Goal: Information Seeking & Learning: Learn about a topic

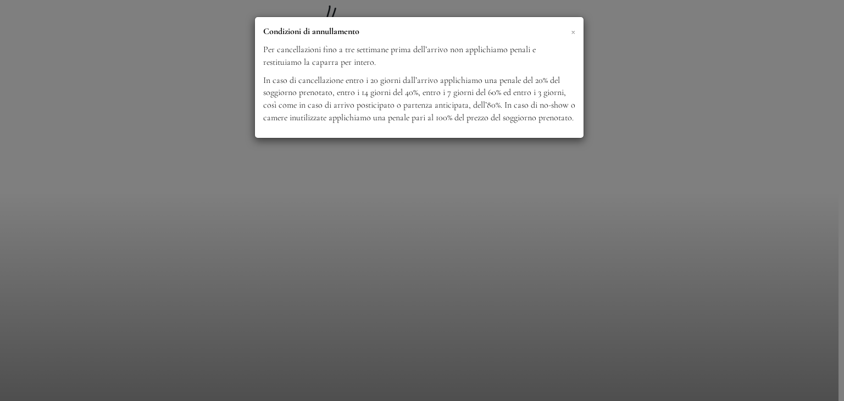
click at [573, 31] on span "×" at bounding box center [573, 31] width 4 height 14
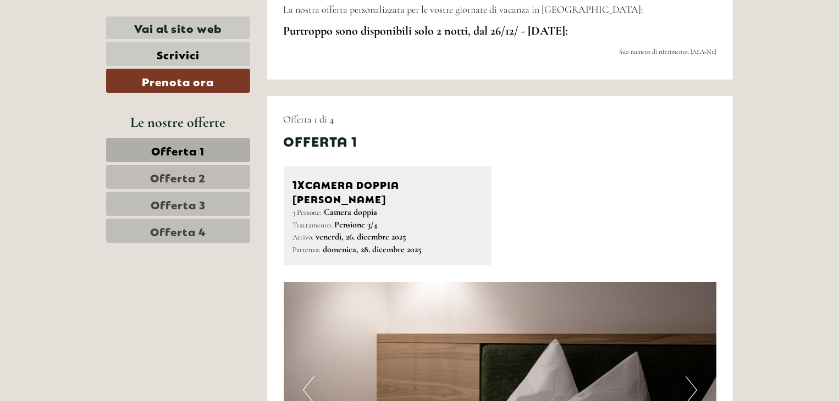
scroll to position [522, 0]
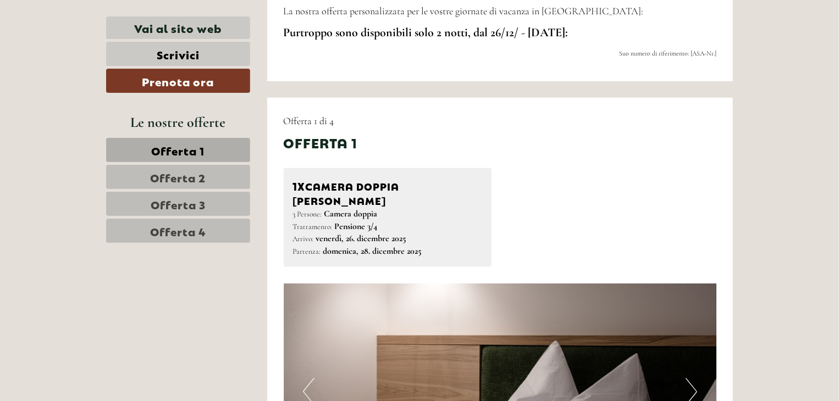
drag, startPoint x: 844, startPoint y: 8, endPoint x: 844, endPoint y: 72, distance: 63.8
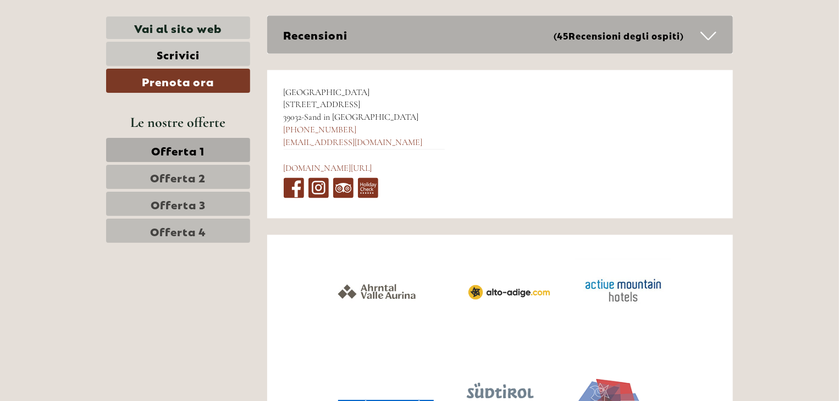
scroll to position [5291, 0]
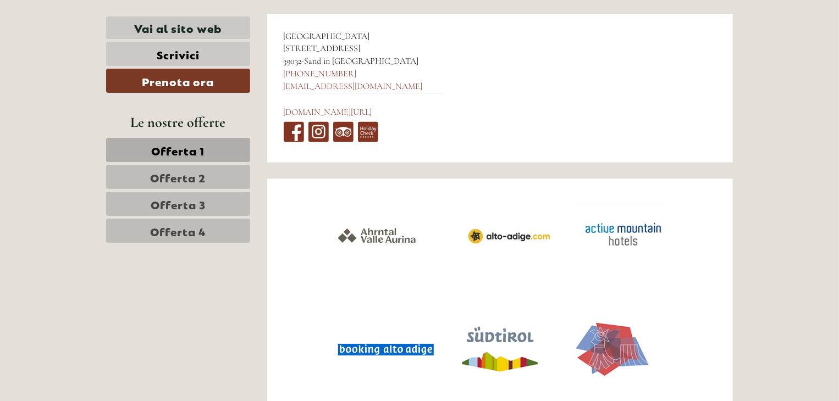
click at [171, 149] on span "Offerta 1" at bounding box center [178, 149] width 53 height 15
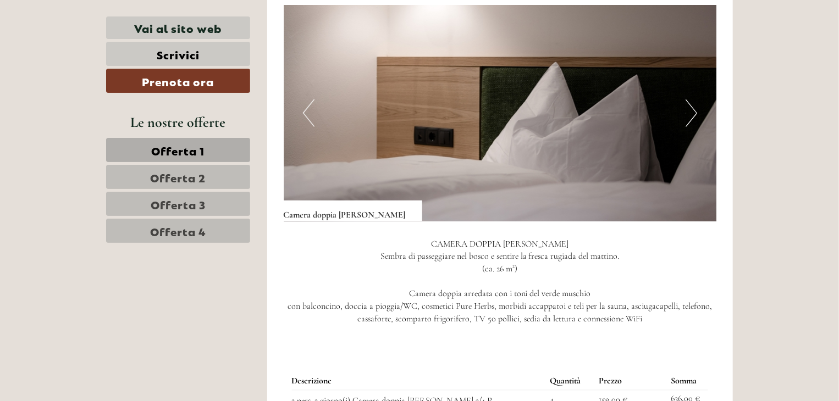
scroll to position [810, 0]
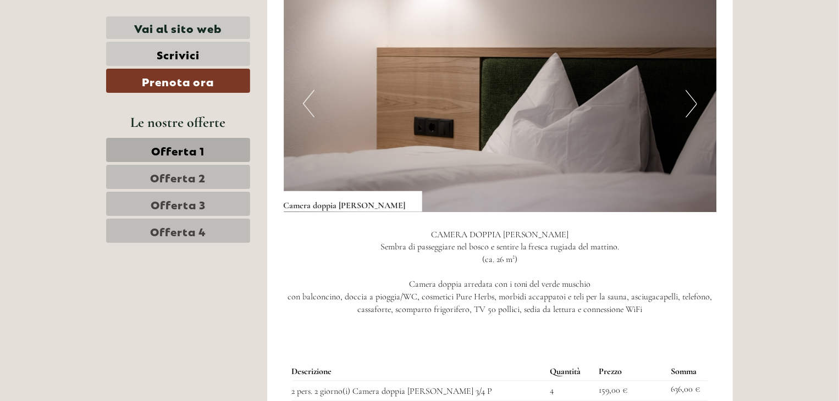
click at [685, 88] on img at bounding box center [500, 104] width 433 height 217
click at [691, 91] on button "Next" at bounding box center [692, 103] width 12 height 27
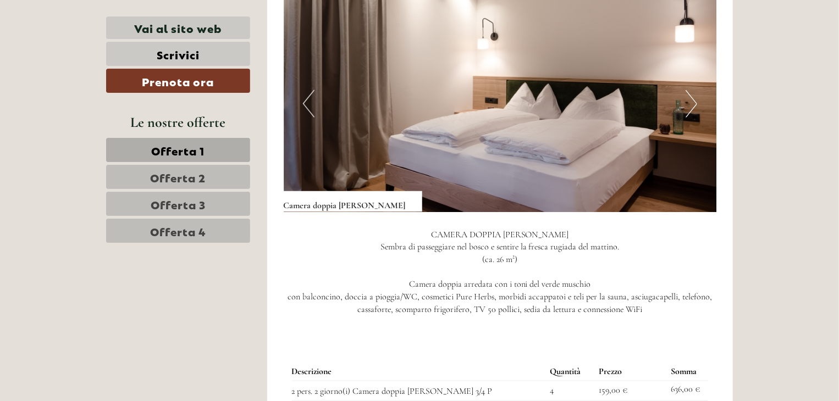
click at [691, 91] on button "Next" at bounding box center [692, 103] width 12 height 27
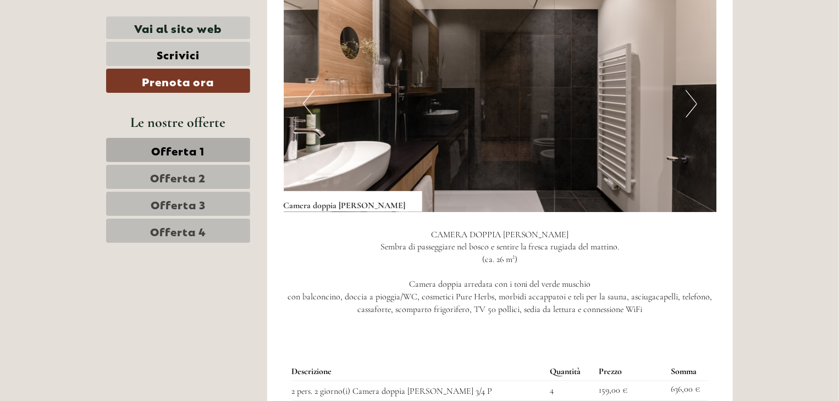
click at [691, 91] on button "Next" at bounding box center [692, 103] width 12 height 27
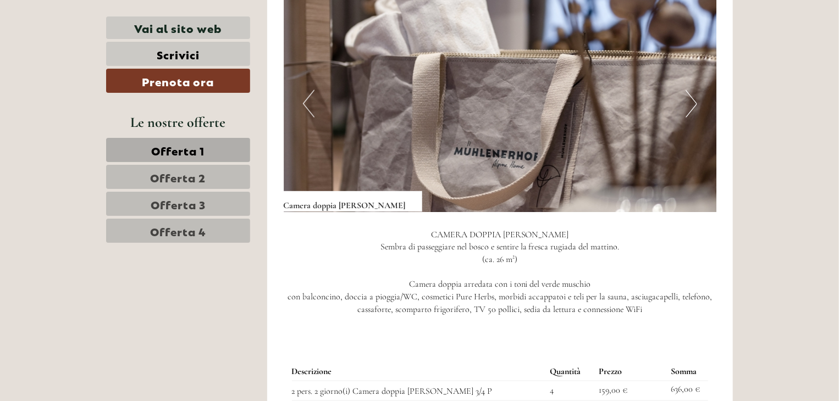
click at [691, 91] on button "Next" at bounding box center [692, 103] width 12 height 27
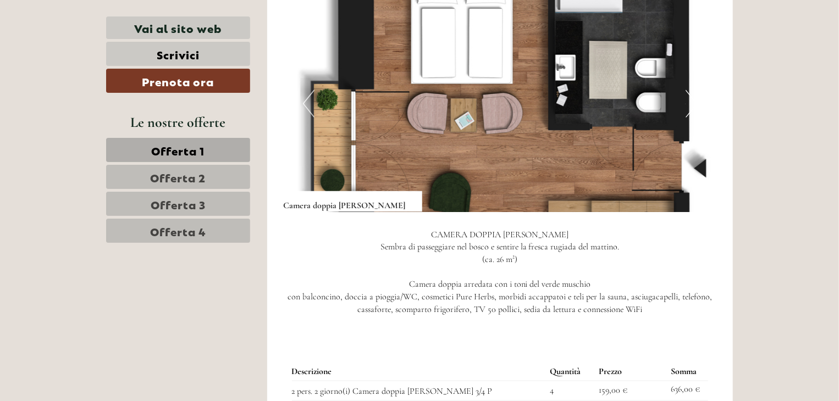
click at [691, 90] on button "Next" at bounding box center [692, 103] width 12 height 27
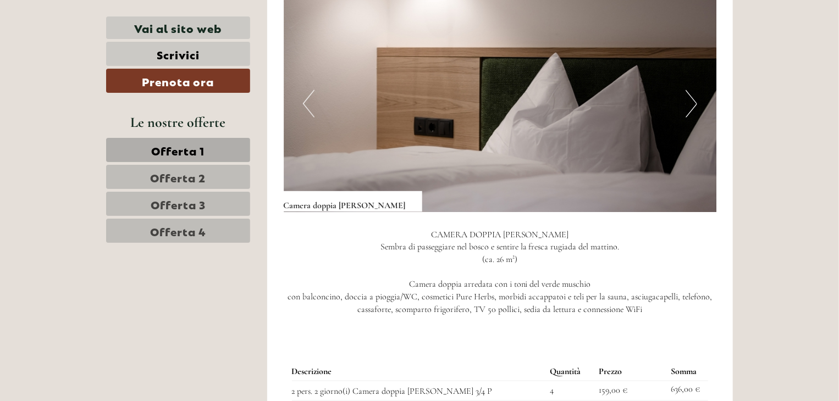
click at [691, 90] on button "Next" at bounding box center [692, 103] width 12 height 27
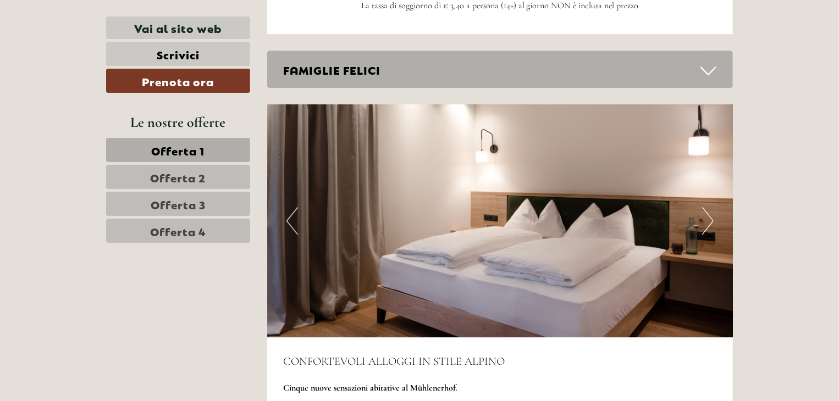
scroll to position [1509, 0]
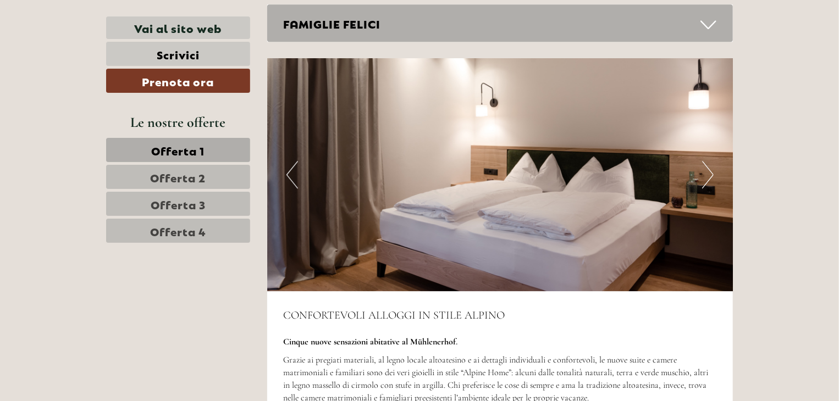
click at [174, 176] on span "Offerta 2" at bounding box center [179, 176] width 56 height 15
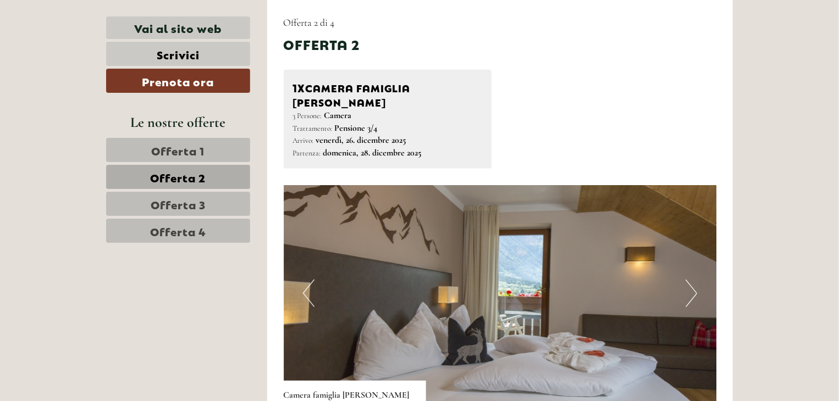
click at [170, 201] on span "Offerta 3" at bounding box center [178, 203] width 55 height 15
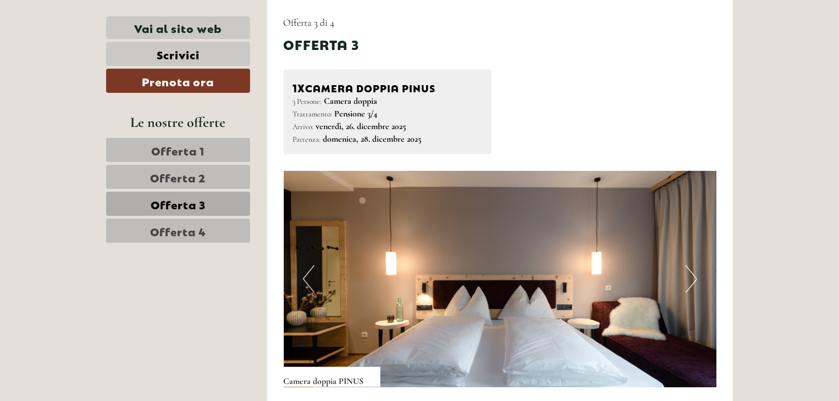
click at [170, 226] on span "Offerta 4" at bounding box center [178, 230] width 56 height 15
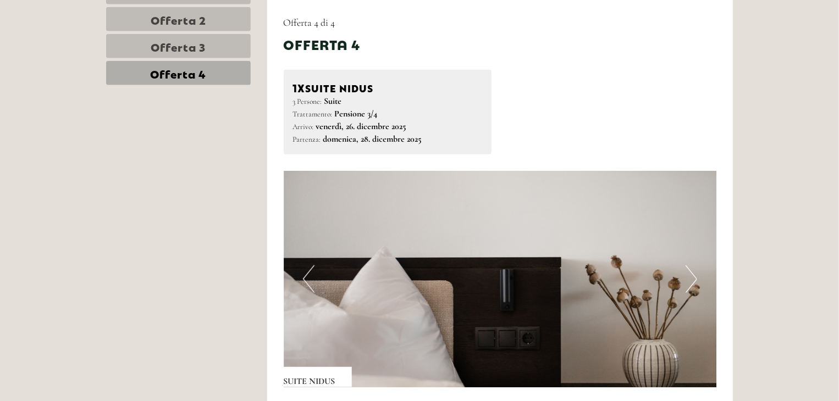
scroll to position [0, 0]
